Goal: Information Seeking & Learning: Learn about a topic

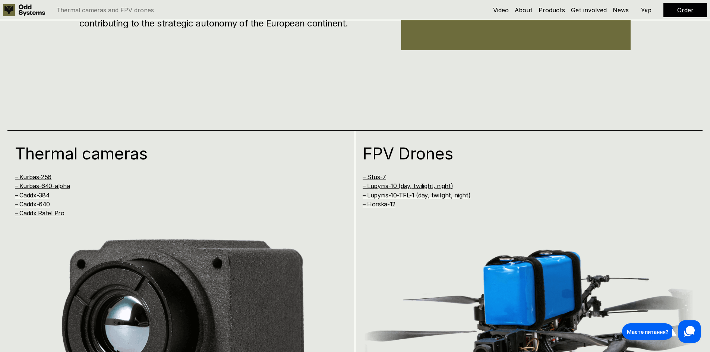
scroll to position [634, 0]
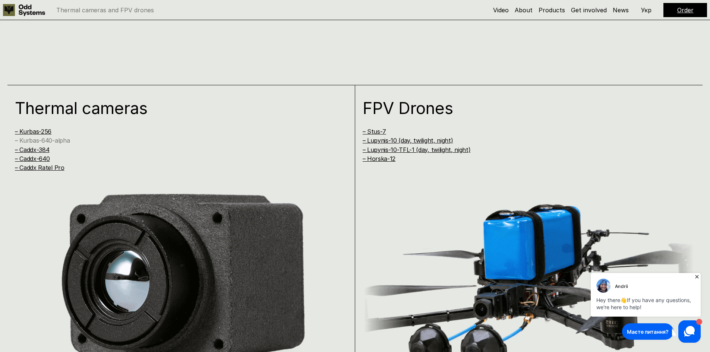
click at [50, 139] on link "– Kurbas-640-alpha" at bounding box center [42, 140] width 55 height 7
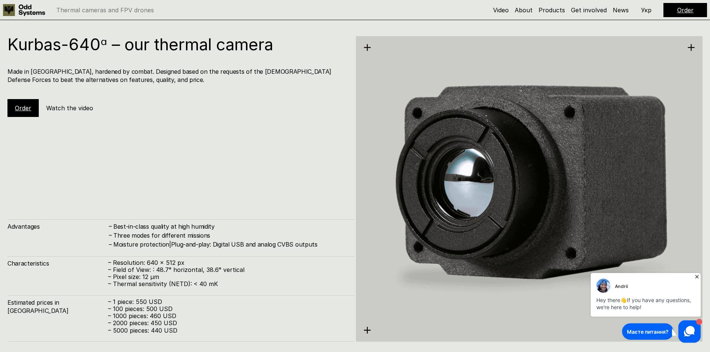
scroll to position [1408, 0]
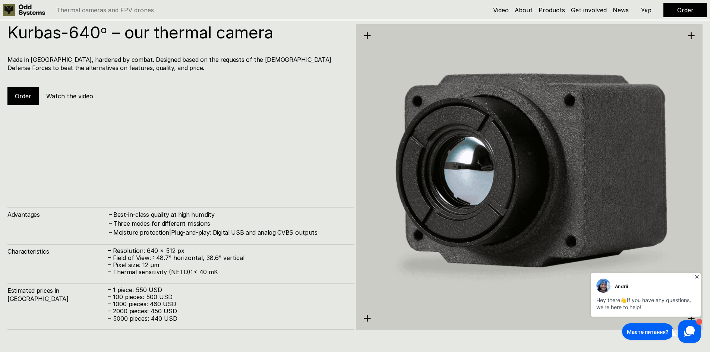
click at [152, 297] on p "– 100 pieces: 500 USD" at bounding box center [227, 297] width 239 height 7
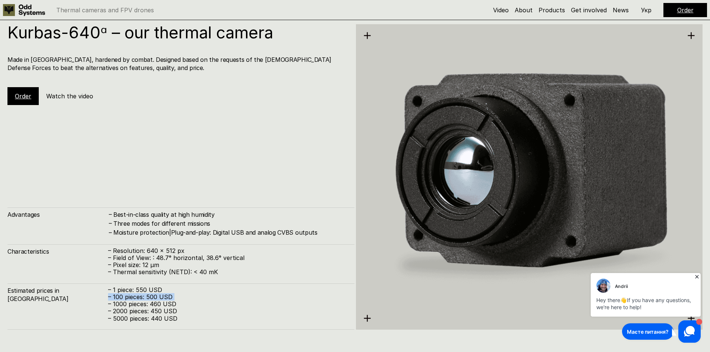
click at [152, 297] on p "– 100 pieces: 500 USD" at bounding box center [227, 297] width 239 height 7
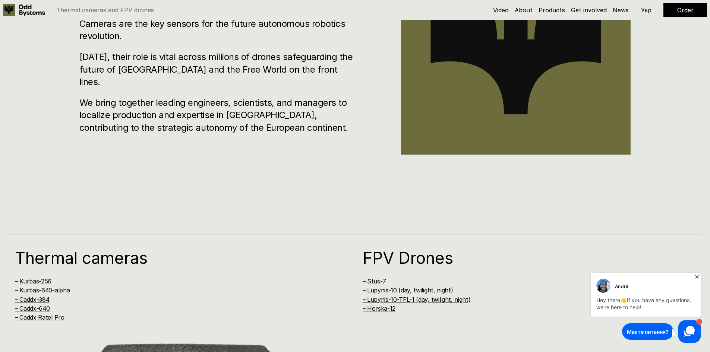
scroll to position [559, 0]
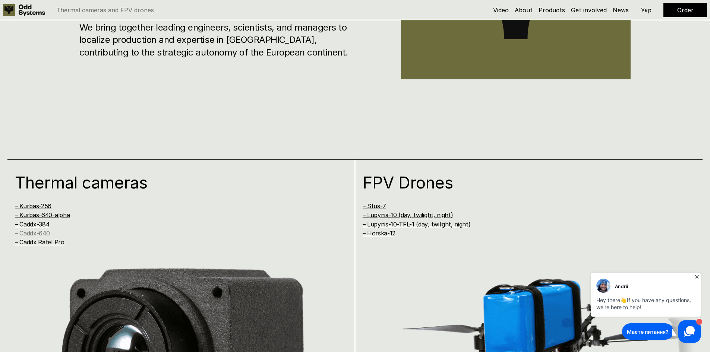
click at [44, 233] on link "– Caddx-640" at bounding box center [32, 233] width 35 height 7
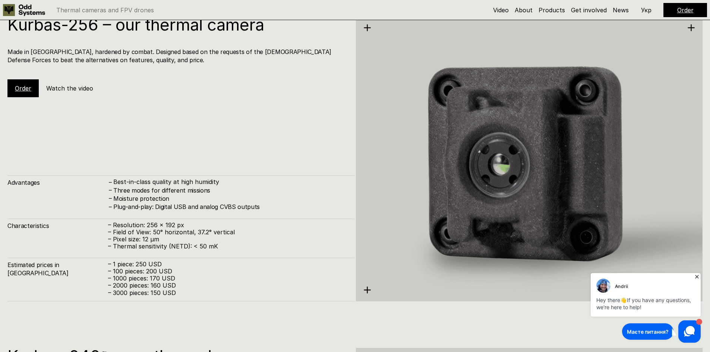
scroll to position [1050, 0]
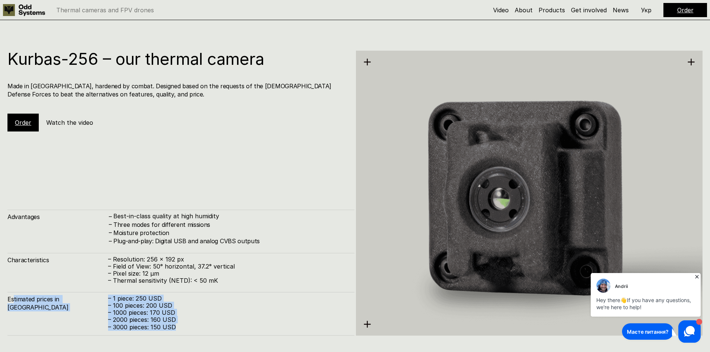
drag, startPoint x: 193, startPoint y: 326, endPoint x: 13, endPoint y: 296, distance: 182.6
click at [13, 296] on div "Estimated prices in [GEOGRAPHIC_DATA] – 1 piece: 250 USD – 100 pieces: 200 USD …" at bounding box center [180, 314] width 347 height 44
click at [13, 296] on h4 "Estimated prices in [GEOGRAPHIC_DATA]" at bounding box center [57, 303] width 101 height 17
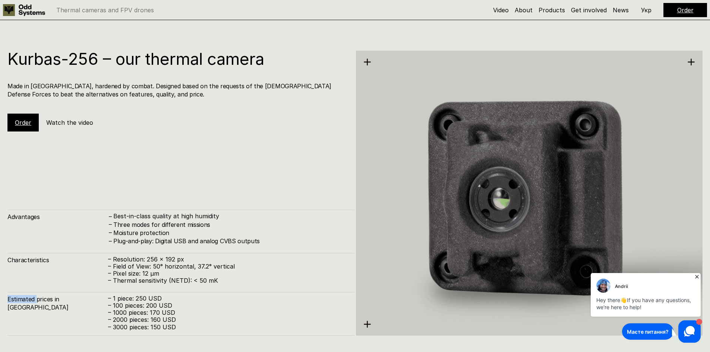
click at [13, 296] on h4 "Estimated prices in [GEOGRAPHIC_DATA]" at bounding box center [57, 303] width 101 height 17
click at [165, 260] on p "– Resolution: 256 x 192 px" at bounding box center [227, 259] width 239 height 7
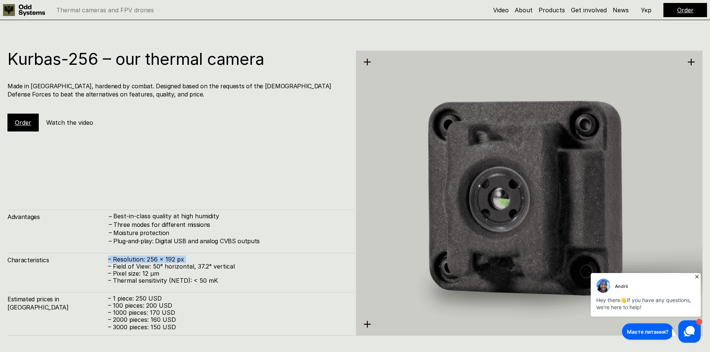
click at [164, 260] on p "– Resolution: 256 x 192 px" at bounding box center [227, 259] width 239 height 7
click at [166, 260] on p "– Resolution: 256 x 192 px" at bounding box center [227, 259] width 239 height 7
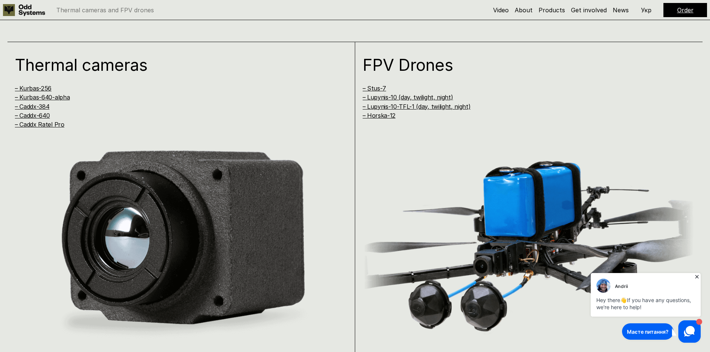
scroll to position [671, 0]
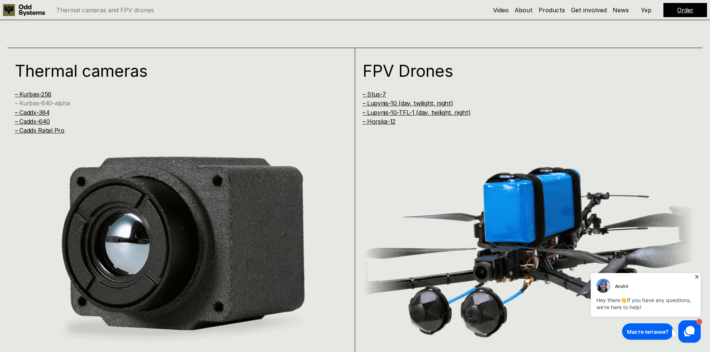
click at [41, 103] on link "– Kurbas-640-alpha" at bounding box center [42, 103] width 55 height 7
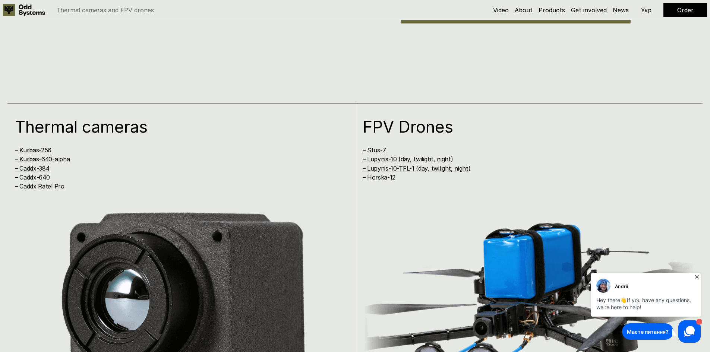
scroll to position [596, 0]
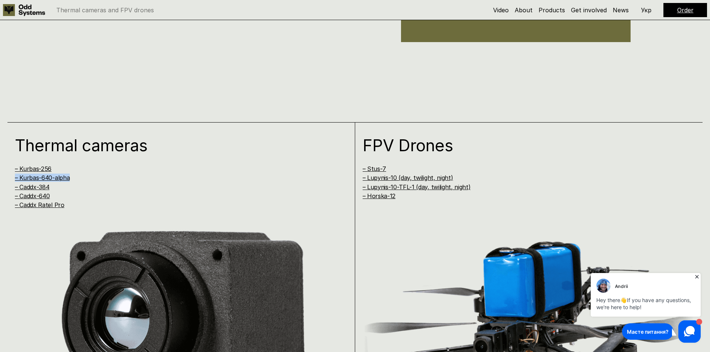
drag, startPoint x: 83, startPoint y: 178, endPoint x: 11, endPoint y: 178, distance: 72.3
click at [11, 178] on div "Thermal cameras – Kurbas-256 – Kurbas-640-alpha – Caddx-384 – Caddx-640 – Caddx…" at bounding box center [181, 290] width 348 height 337
copy link "– Kurbas-640-alpha"
